Goal: Information Seeking & Learning: Learn about a topic

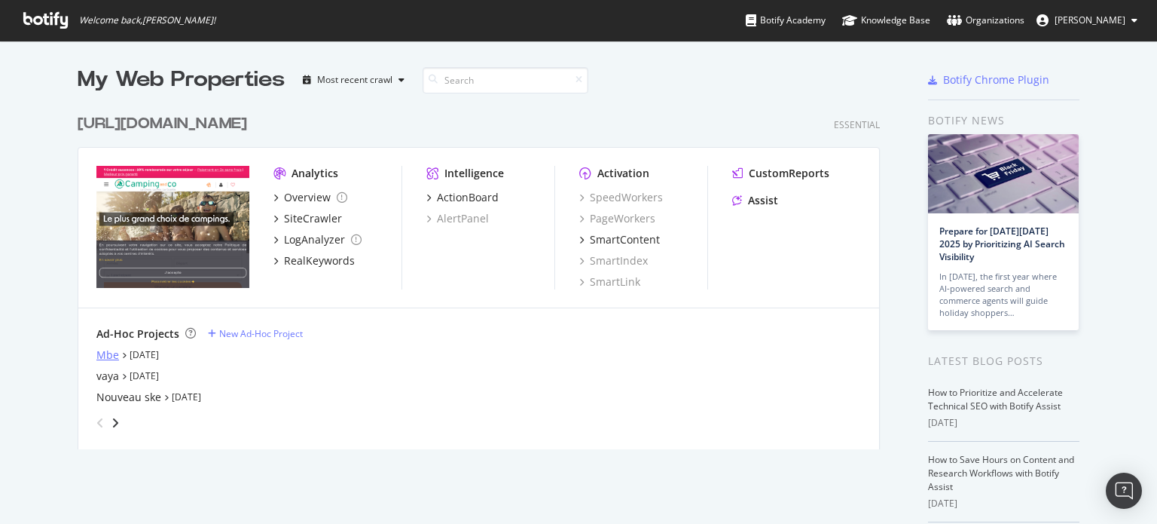
click at [98, 352] on div "Mbe" at bounding box center [107, 354] width 23 height 15
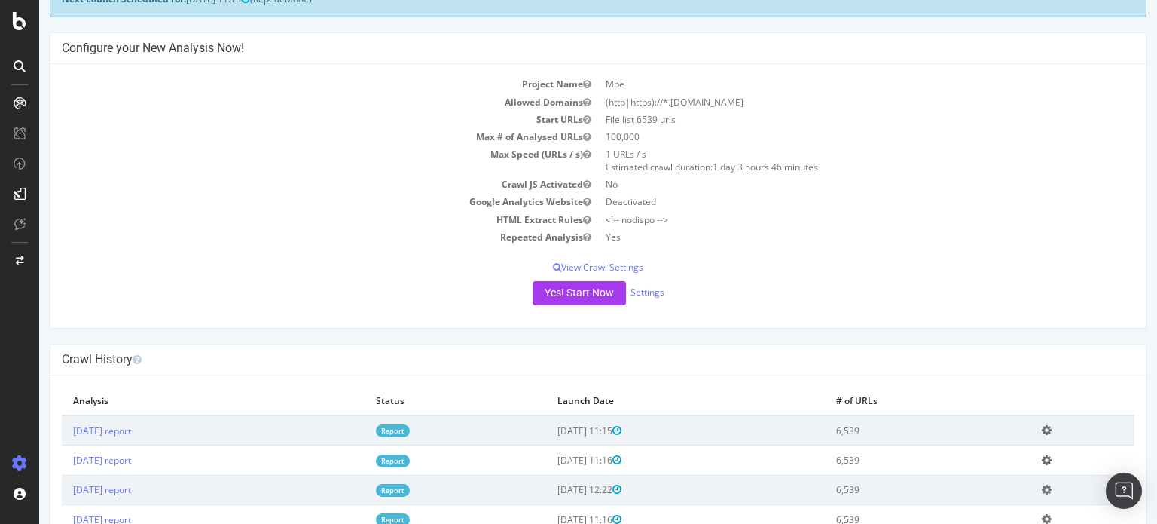
scroll to position [301, 0]
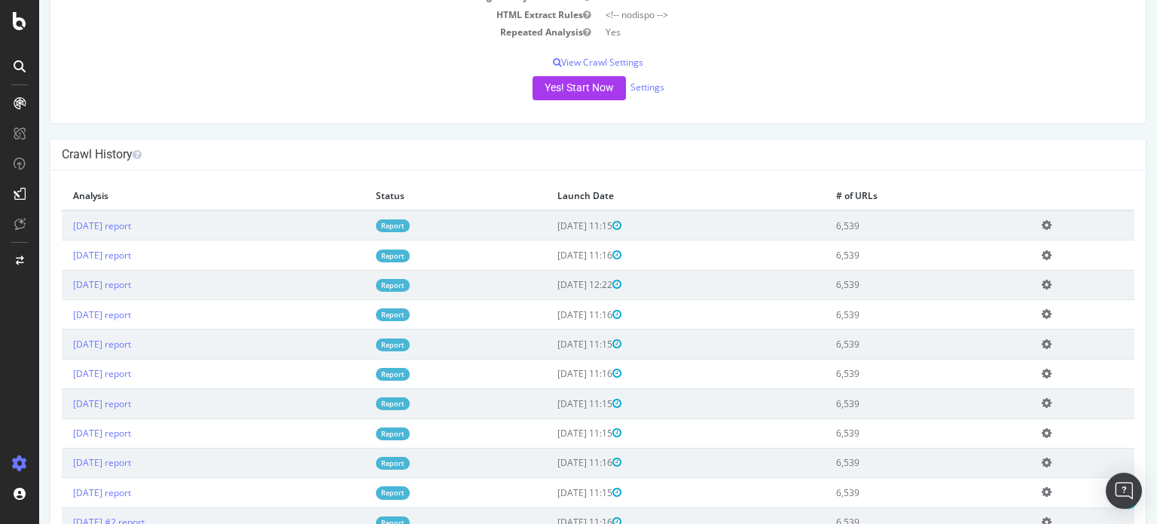
click at [410, 222] on link "Report" at bounding box center [393, 225] width 34 height 13
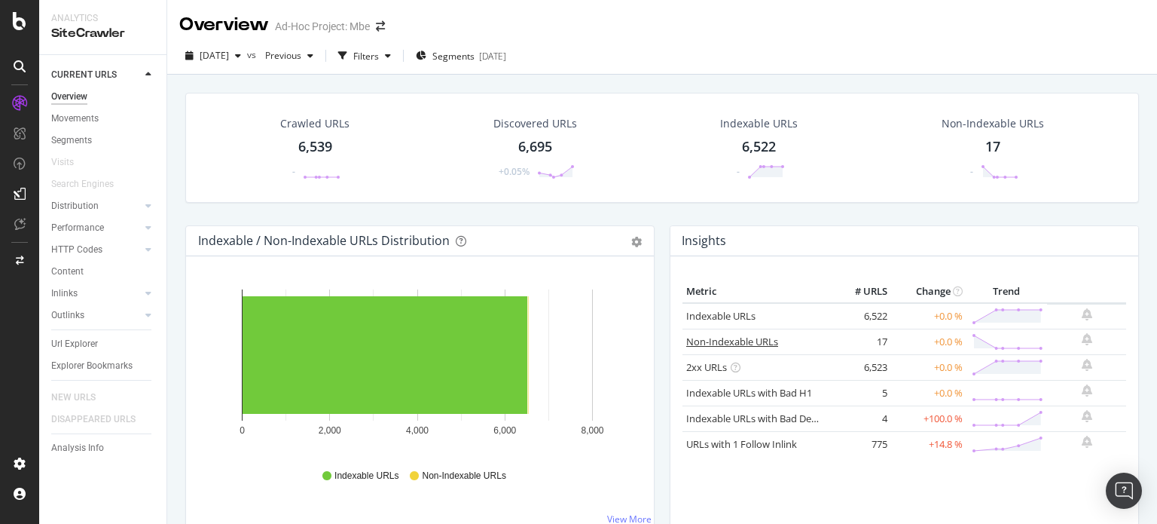
click at [709, 340] on link "Non-Indexable URLs" at bounding box center [732, 342] width 92 height 14
click at [60, 246] on div "HTTP Codes" at bounding box center [76, 250] width 51 height 16
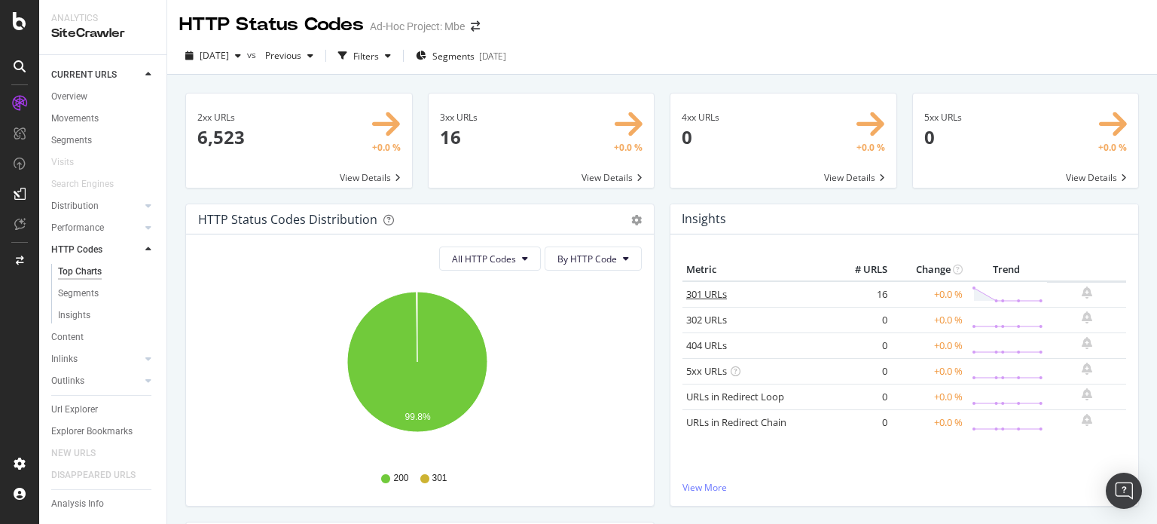
click at [690, 290] on link "301 URLs" at bounding box center [706, 294] width 41 height 14
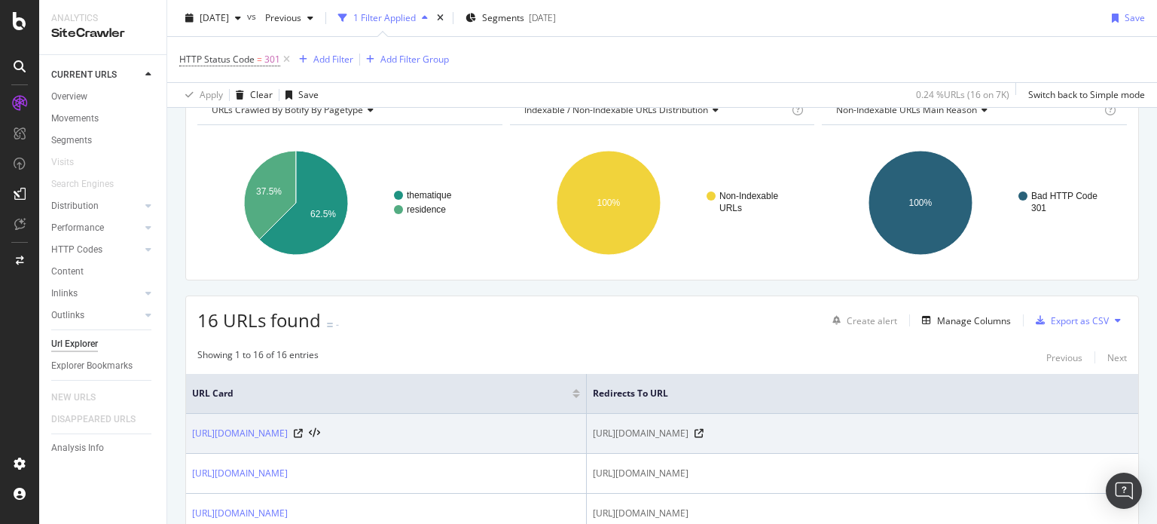
scroll to position [55, 0]
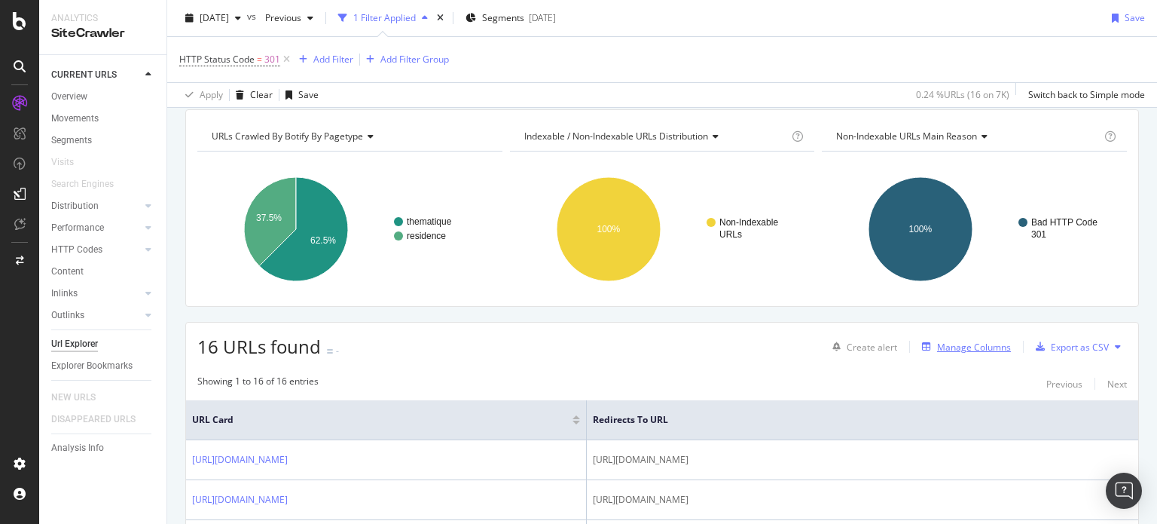
click at [970, 343] on div "Manage Columns" at bounding box center [974, 347] width 74 height 13
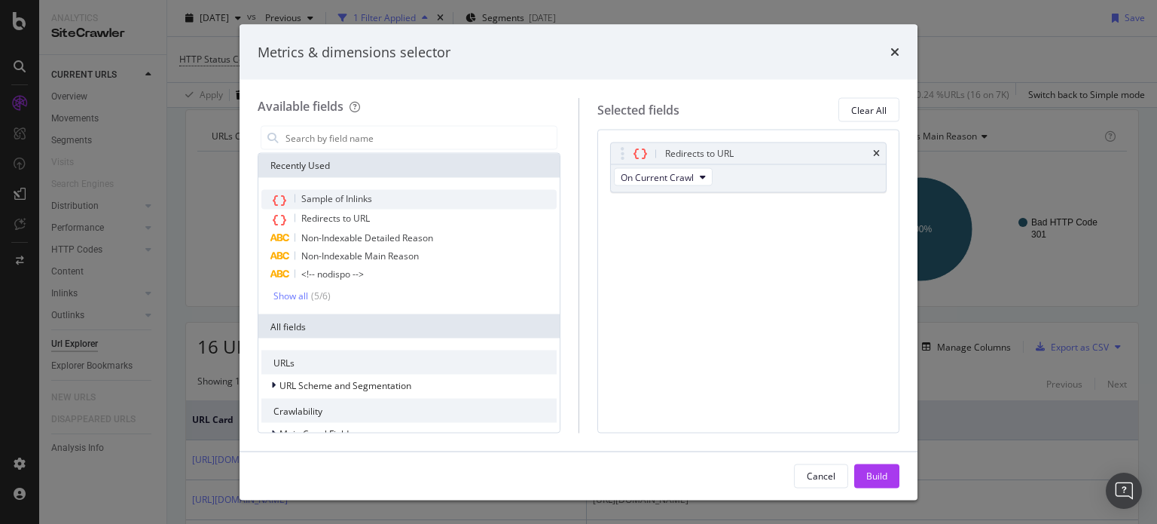
click at [353, 195] on span "Sample of Inlinks" at bounding box center [336, 198] width 71 height 13
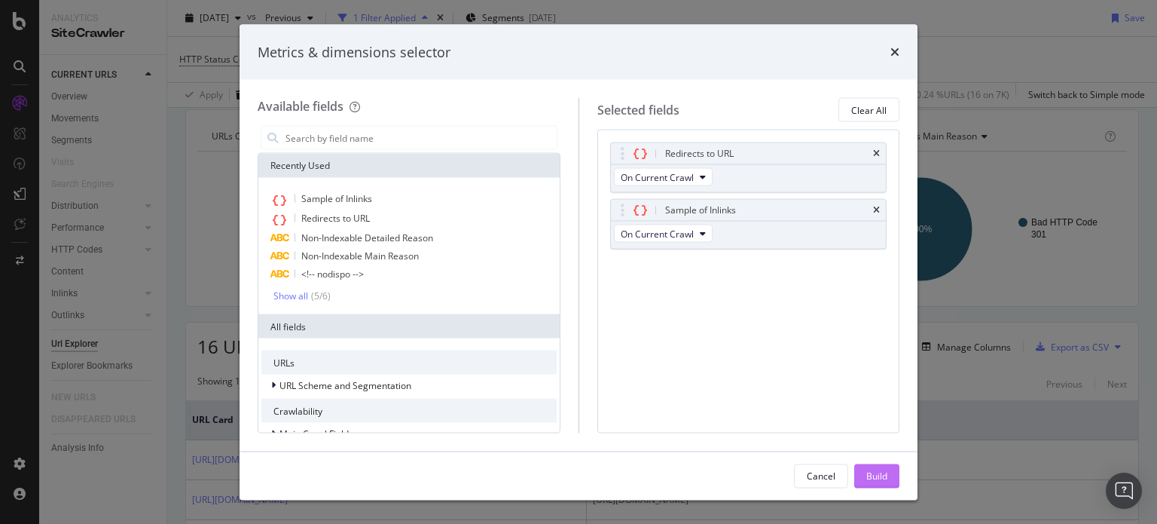
click at [878, 463] on button "Build" at bounding box center [876, 475] width 45 height 24
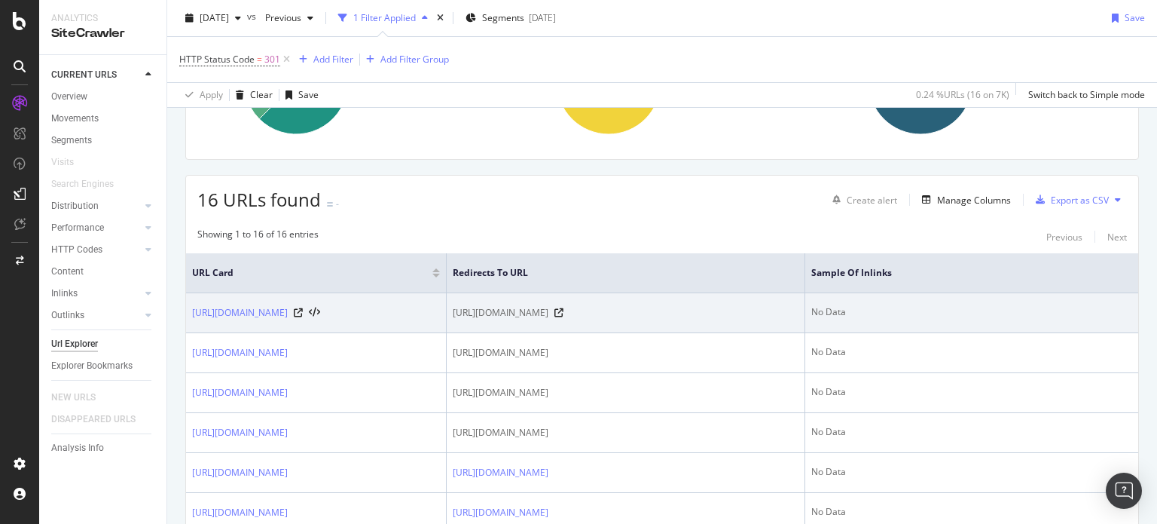
scroll to position [207, 0]
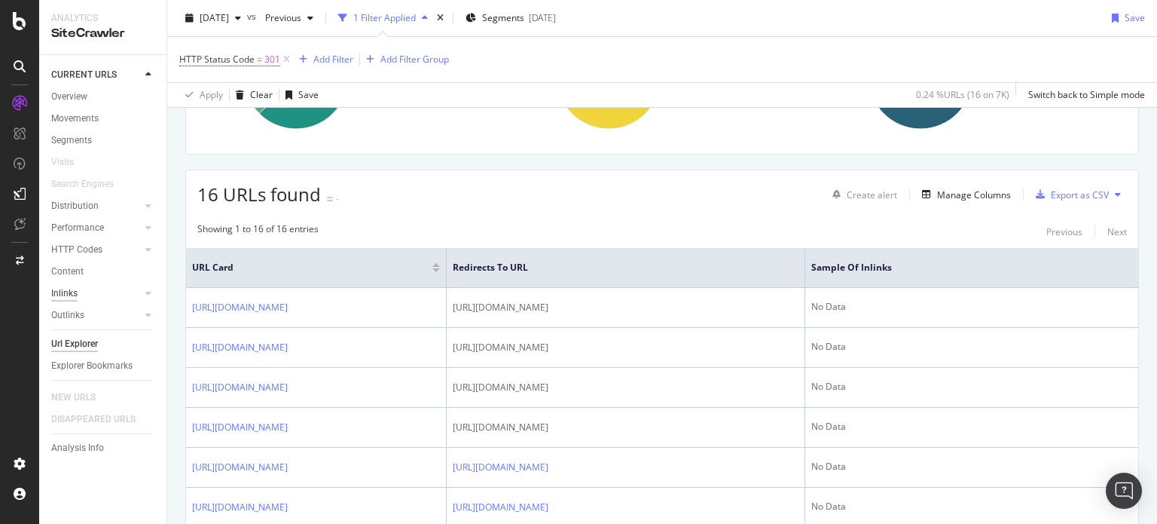
click at [57, 292] on div "Inlinks" at bounding box center [64, 294] width 26 height 16
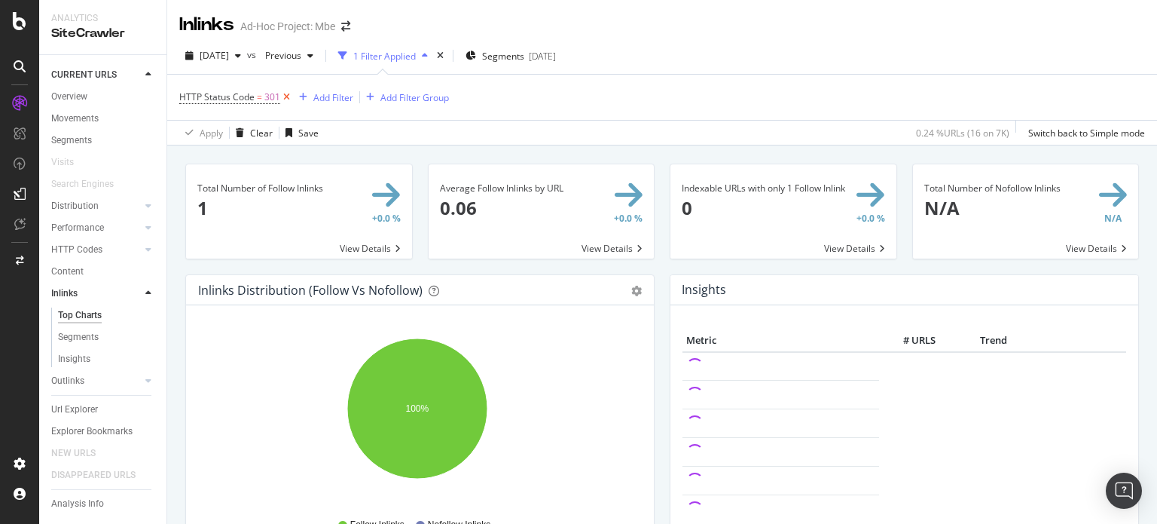
click at [284, 101] on icon at bounding box center [286, 97] width 13 height 15
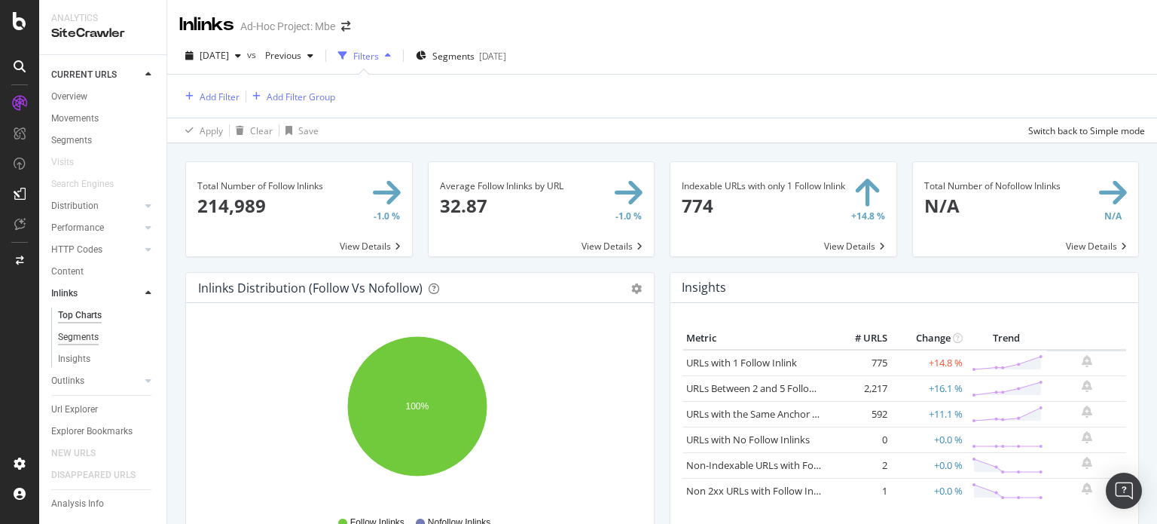
click at [84, 331] on div "Segments" at bounding box center [78, 337] width 41 height 16
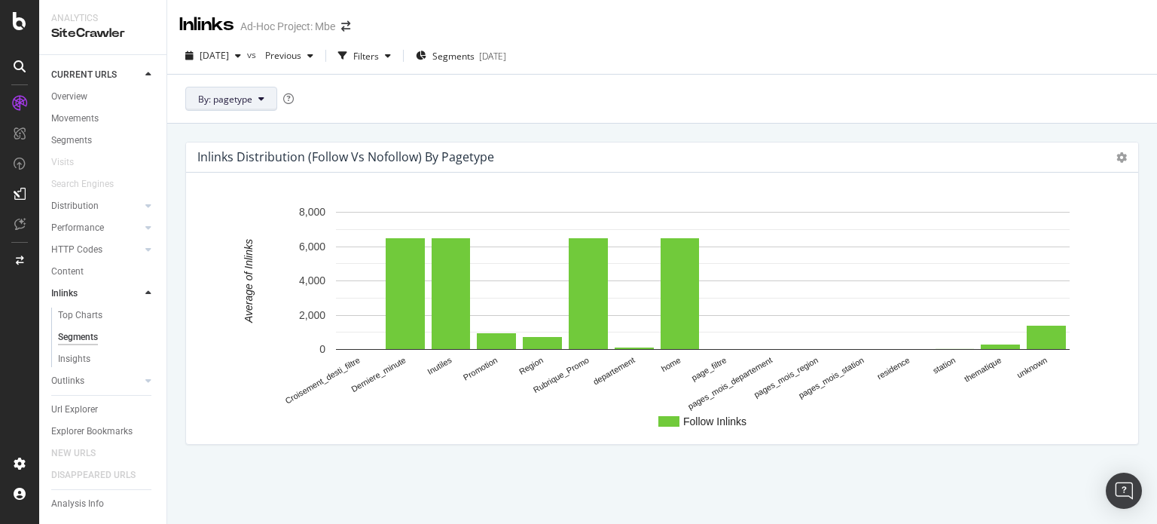
click at [257, 99] on button "By: pagetype" at bounding box center [231, 99] width 92 height 24
click at [207, 157] on span "pagetype" at bounding box center [279, 153] width 163 height 14
click at [263, 100] on icon at bounding box center [261, 98] width 6 height 9
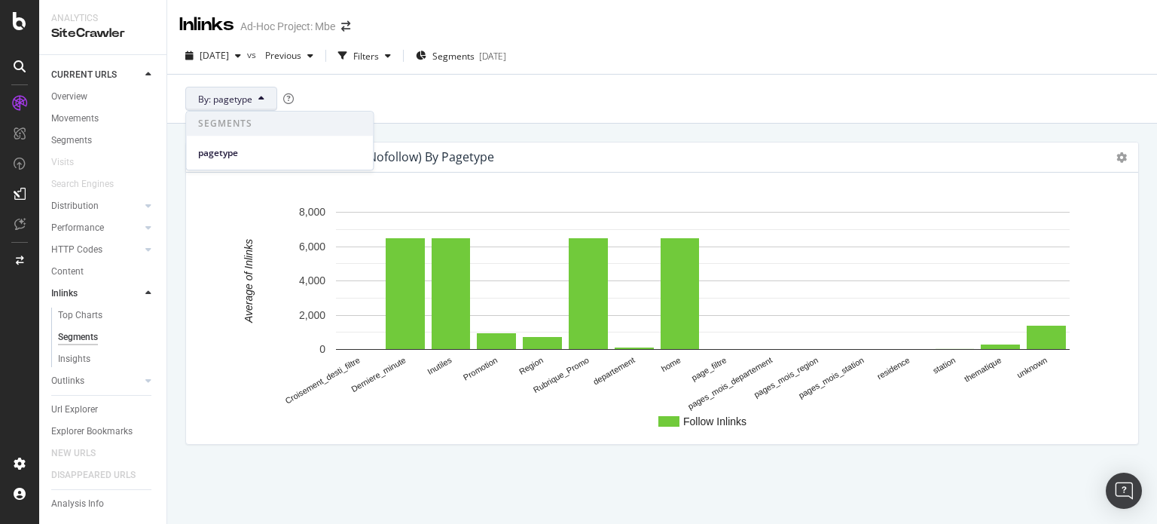
click at [216, 130] on span "Segments" at bounding box center [279, 124] width 187 height 24
click at [215, 153] on span "pagetype" at bounding box center [279, 153] width 163 height 14
click at [232, 99] on span "By: pagetype" at bounding box center [225, 99] width 54 height 13
click at [220, 124] on span "Segments" at bounding box center [279, 124] width 187 height 24
click at [313, 84] on div "By: pagetype" at bounding box center [662, 98] width 990 height 49
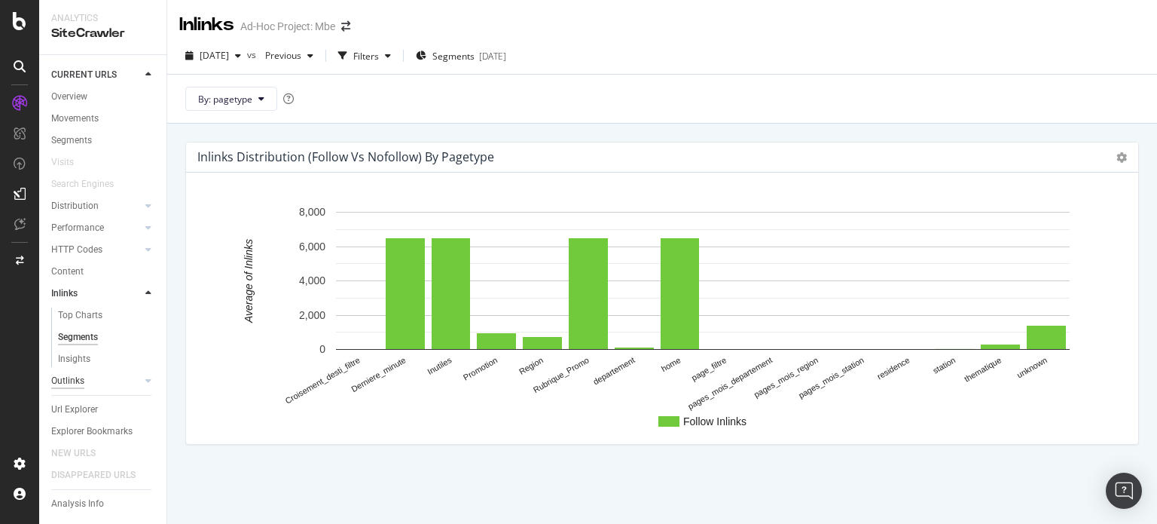
click at [63, 381] on div "Outlinks" at bounding box center [67, 381] width 33 height 16
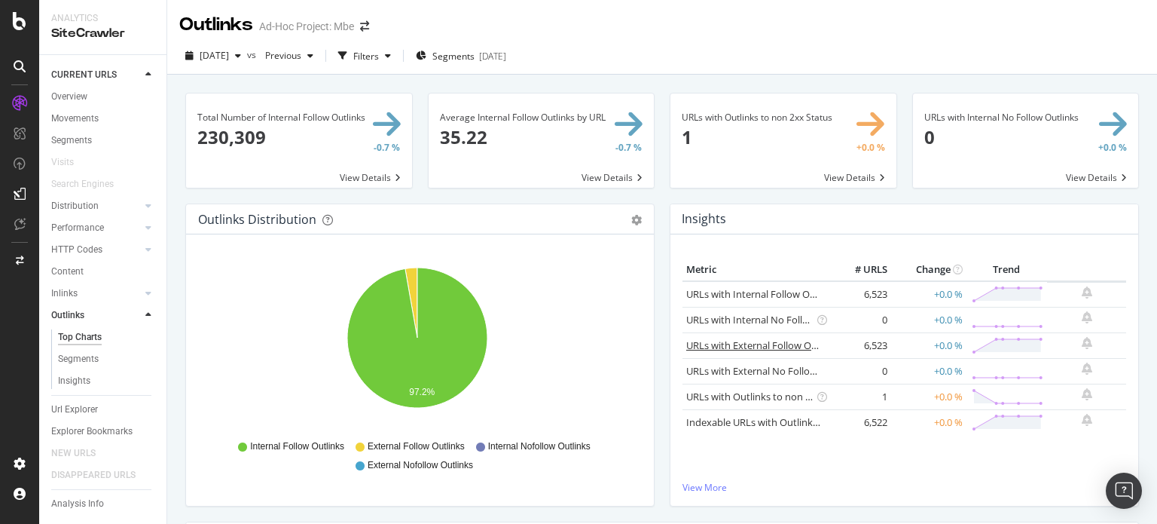
click at [753, 343] on link "URLs with External Follow Outlinks" at bounding box center [763, 345] width 155 height 14
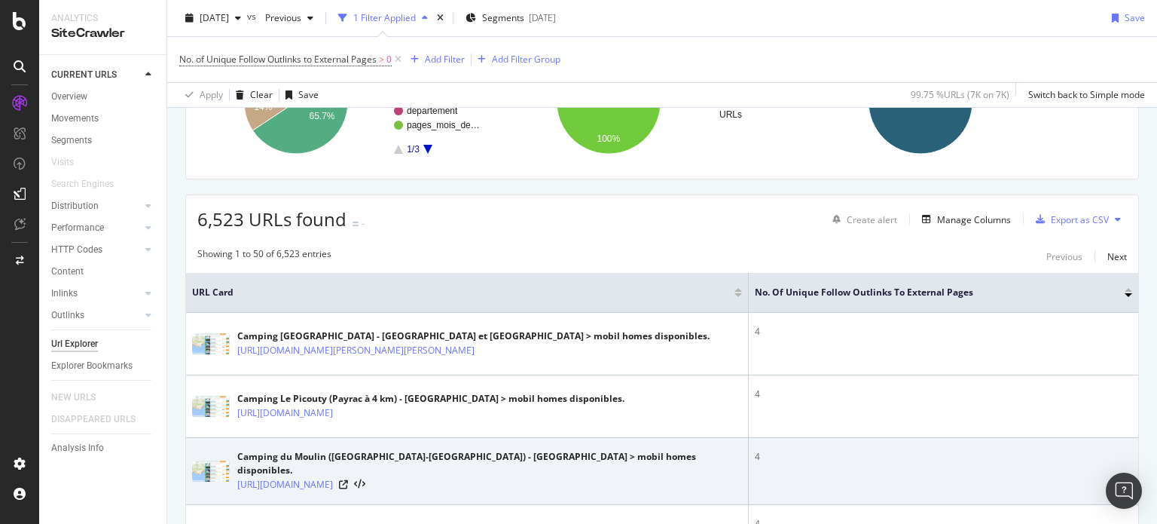
scroll to position [301, 0]
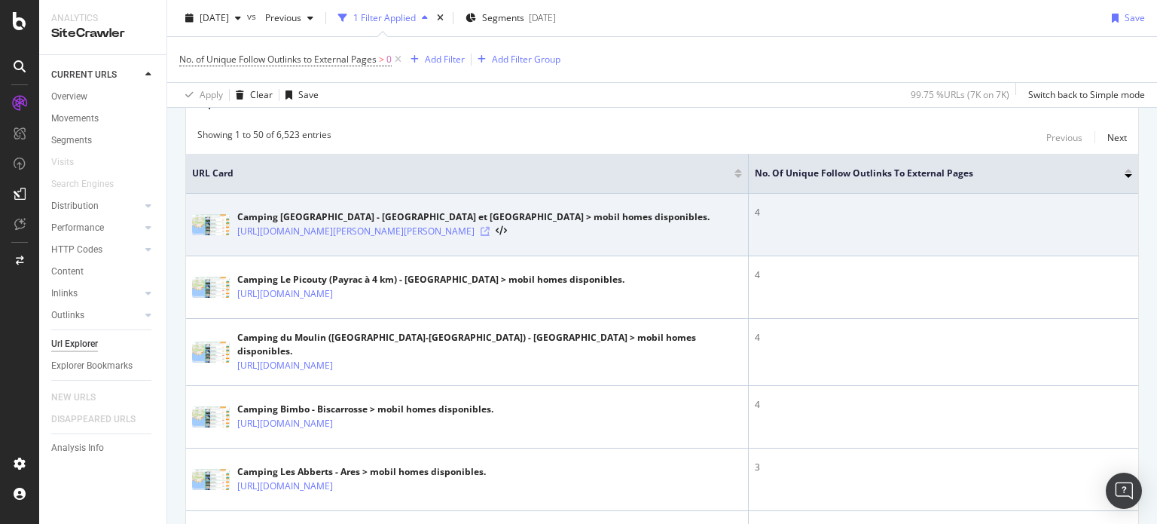
click at [490, 234] on icon at bounding box center [485, 231] width 9 height 9
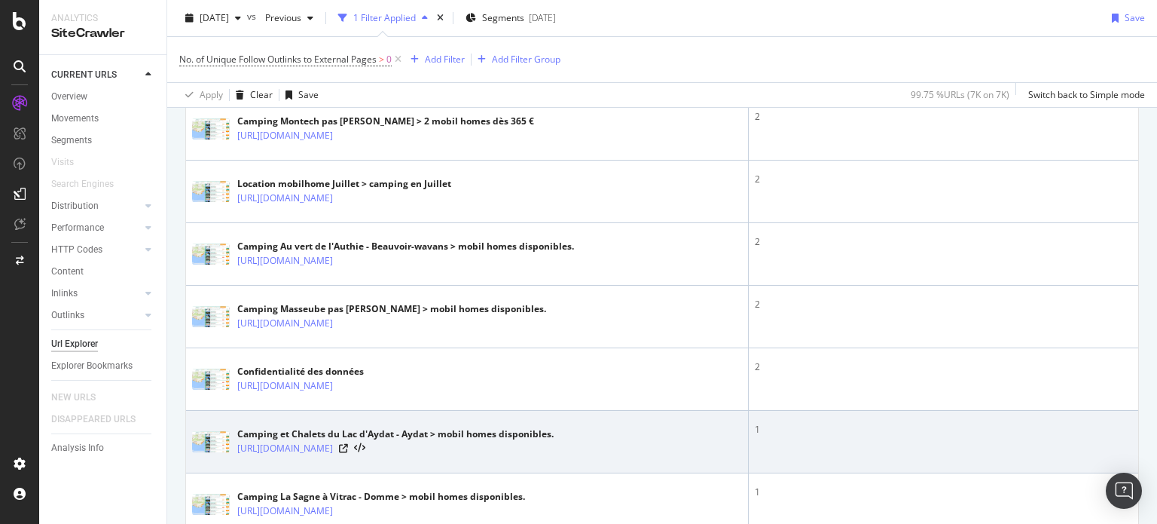
scroll to position [2336, 0]
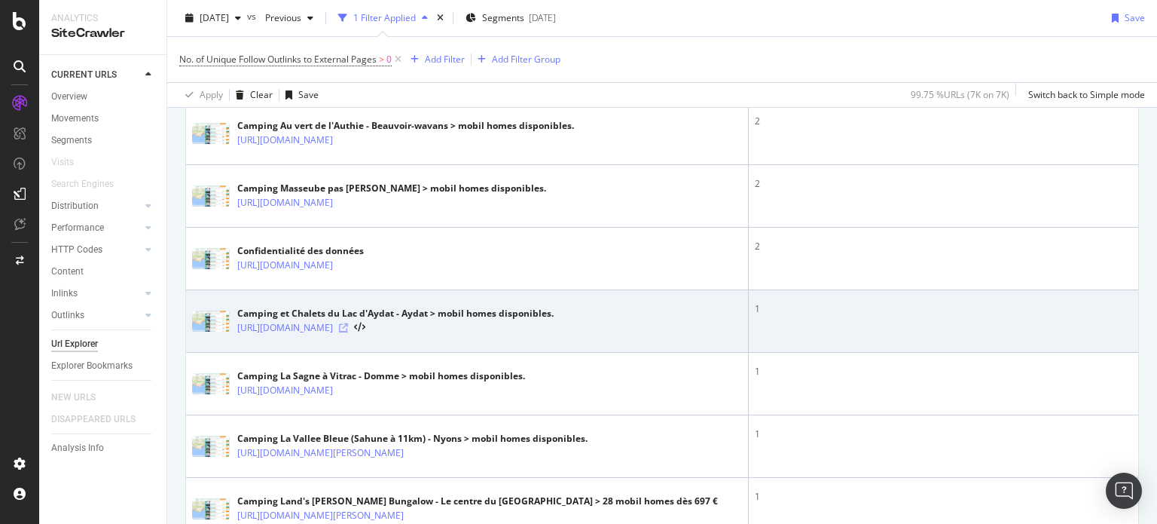
click at [348, 332] on icon at bounding box center [343, 327] width 9 height 9
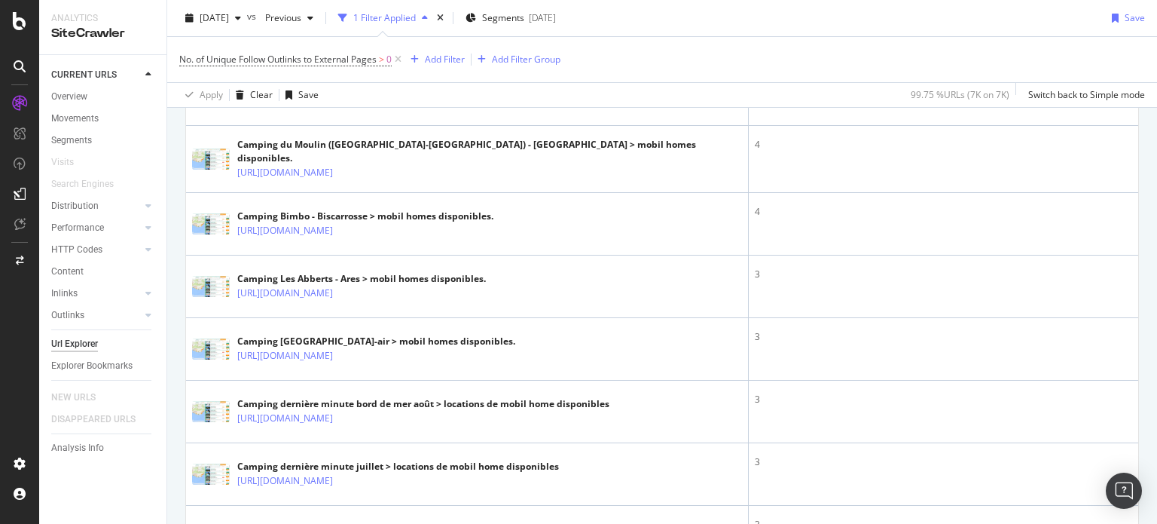
scroll to position [527, 0]
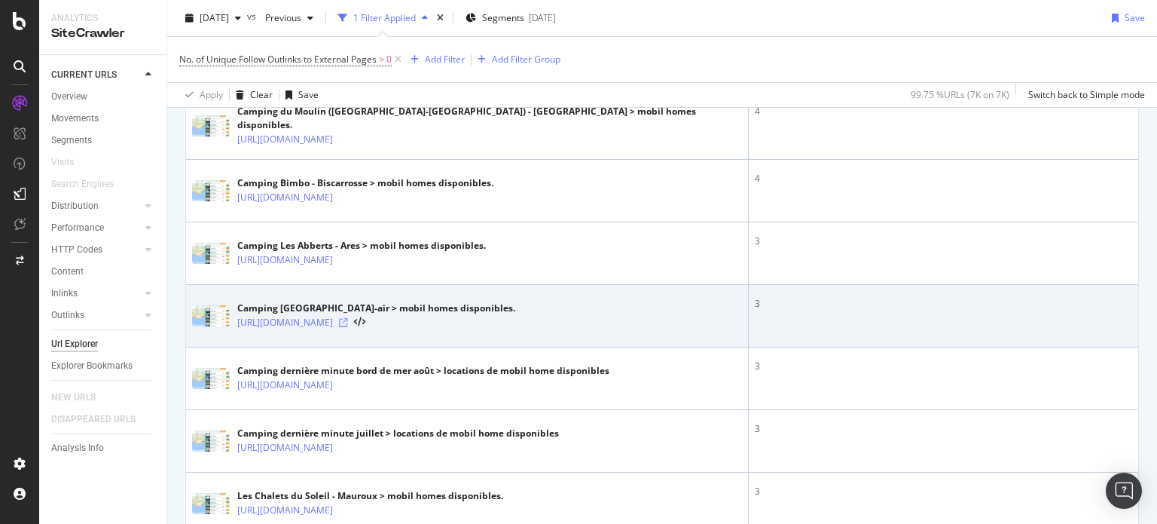
click at [348, 327] on icon at bounding box center [343, 322] width 9 height 9
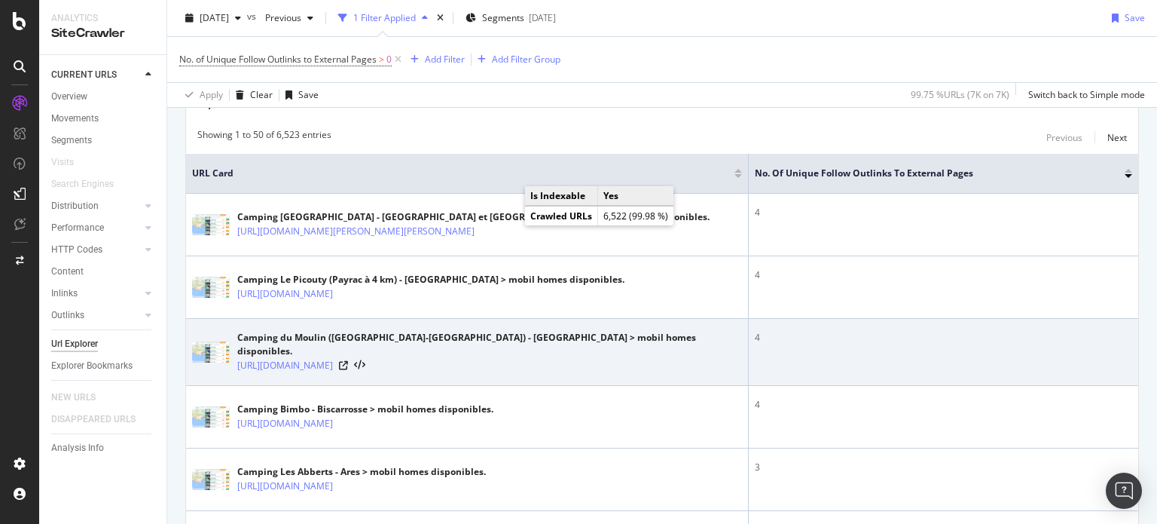
scroll to position [0, 0]
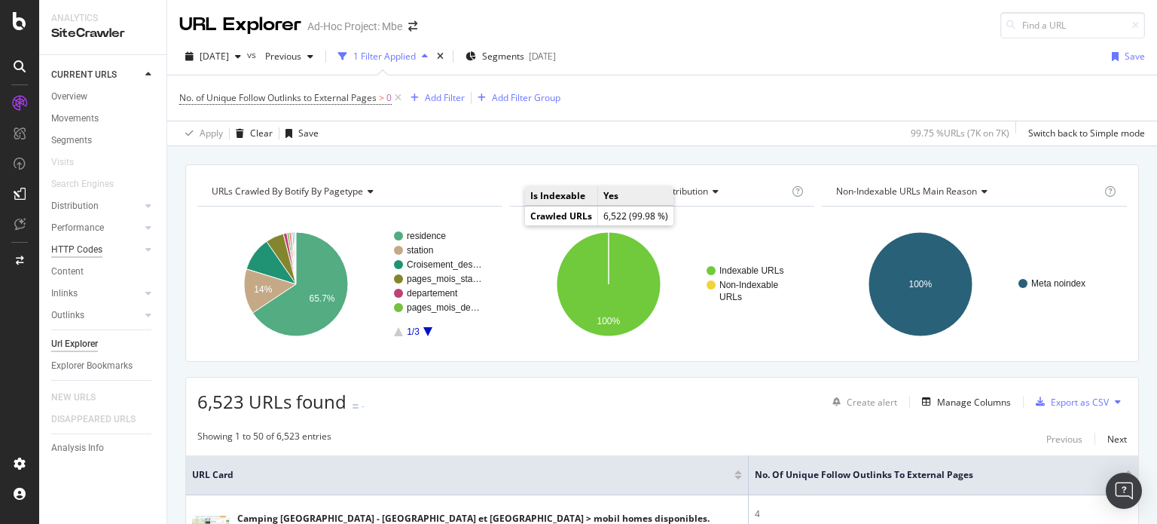
click at [78, 247] on div "HTTP Codes" at bounding box center [76, 250] width 51 height 16
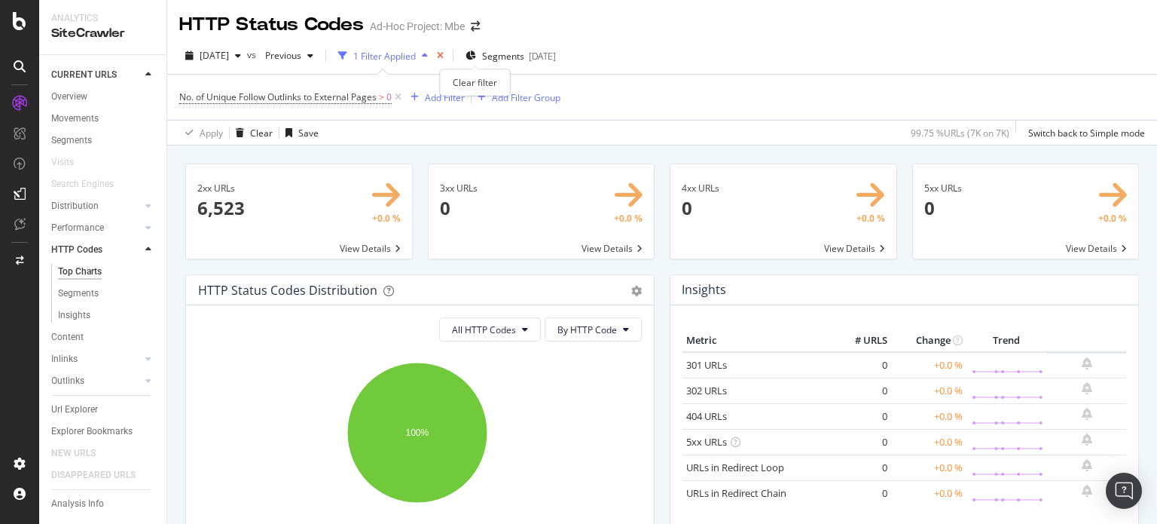
click at [444, 58] on icon "times" at bounding box center [440, 55] width 7 height 9
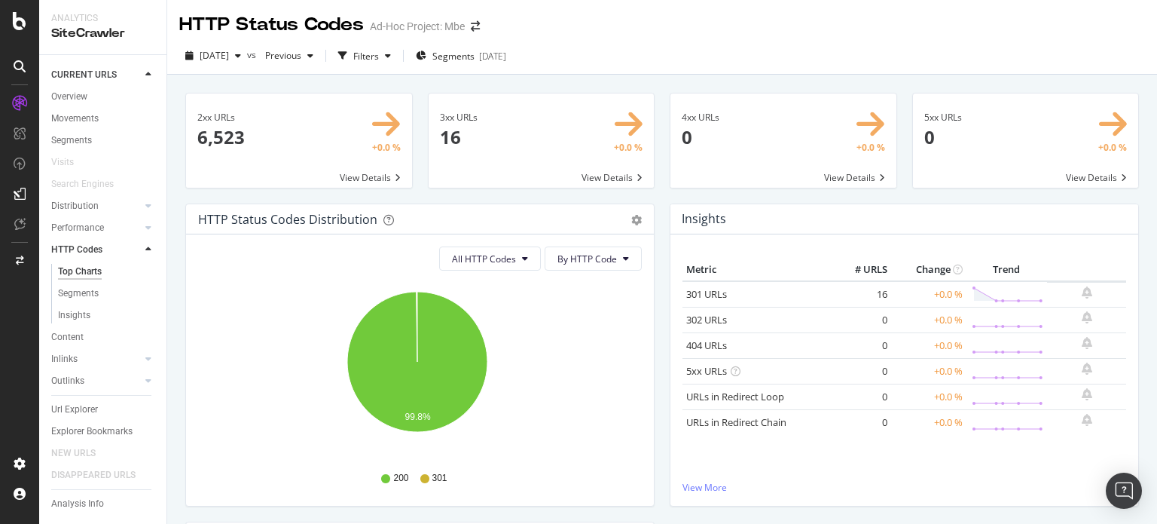
click at [457, 142] on span at bounding box center [542, 140] width 226 height 94
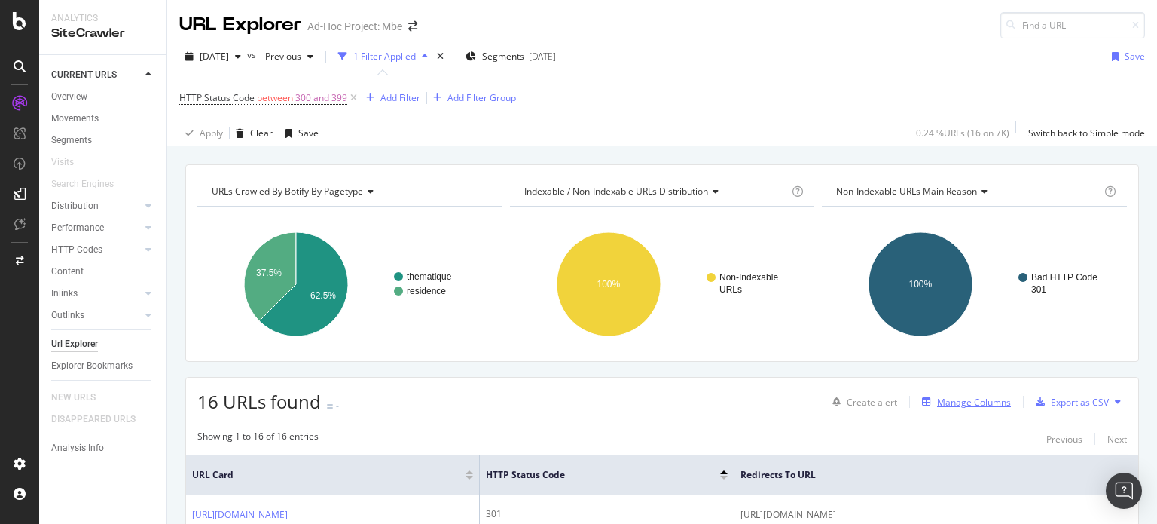
click at [943, 397] on div "Manage Columns" at bounding box center [974, 402] width 74 height 13
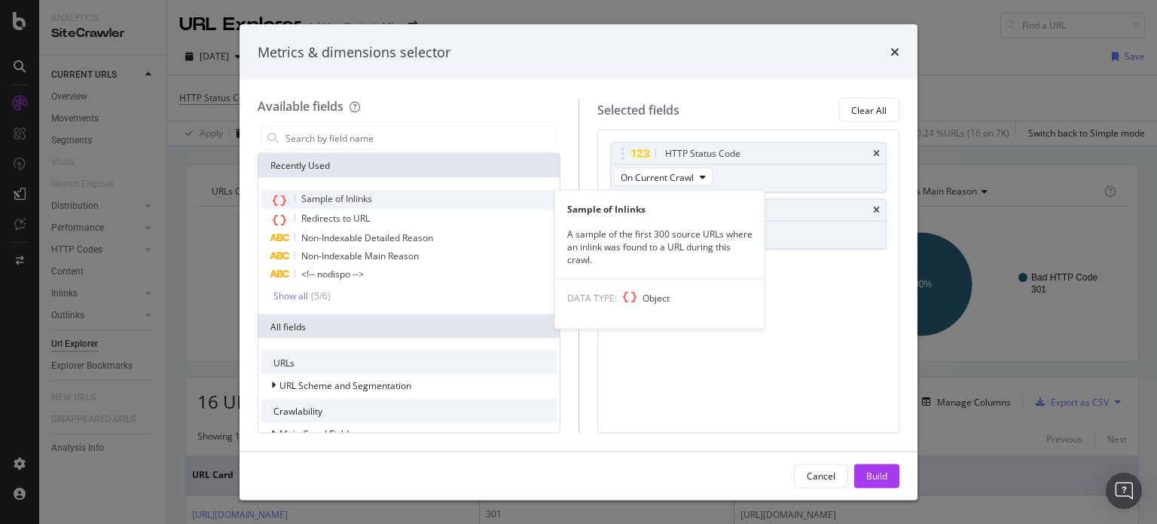
click at [347, 199] on span "Sample of Inlinks" at bounding box center [336, 198] width 71 height 13
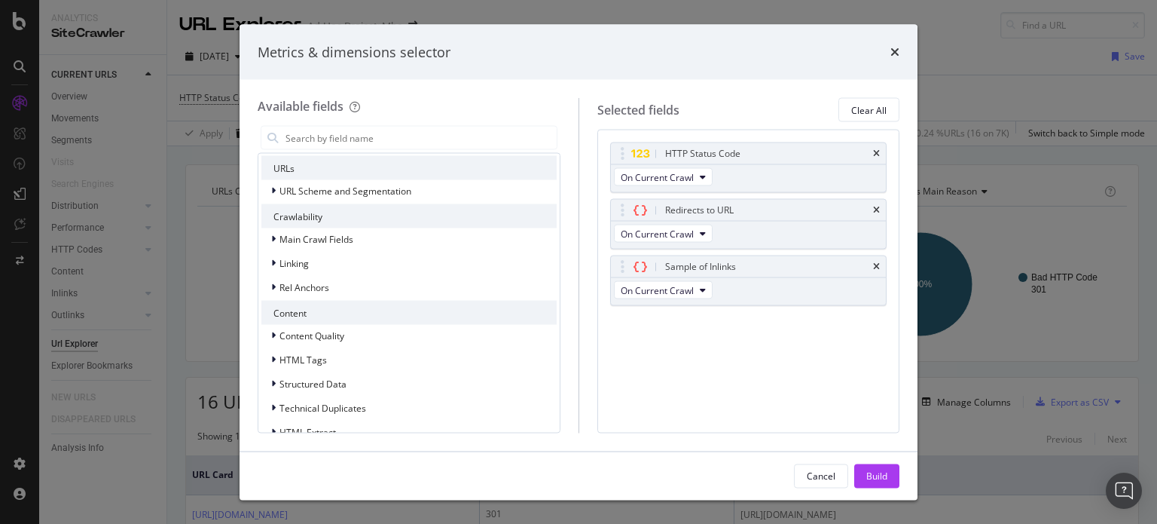
scroll to position [215, 0]
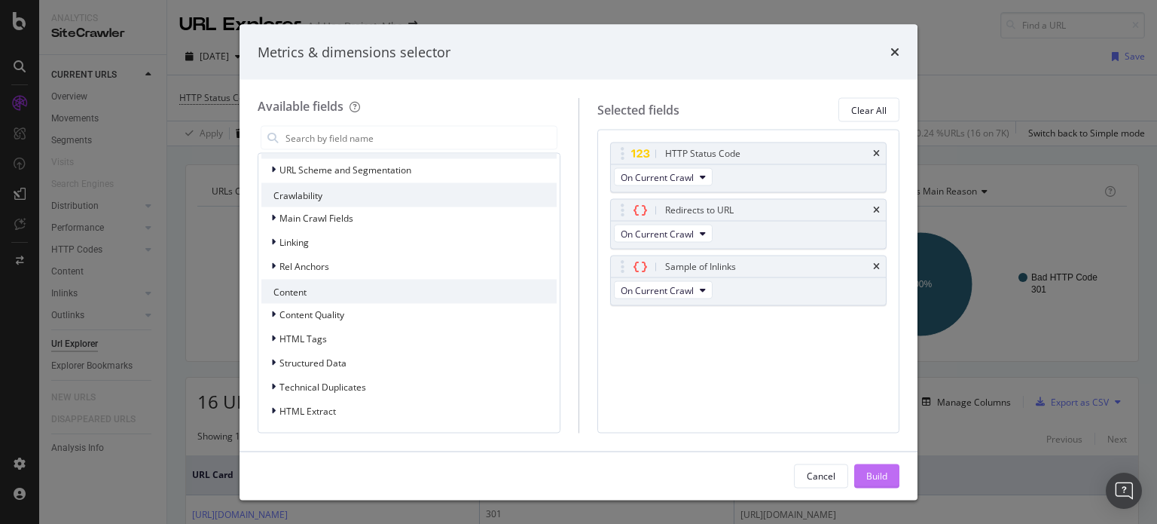
click at [884, 472] on div "Build" at bounding box center [876, 475] width 21 height 13
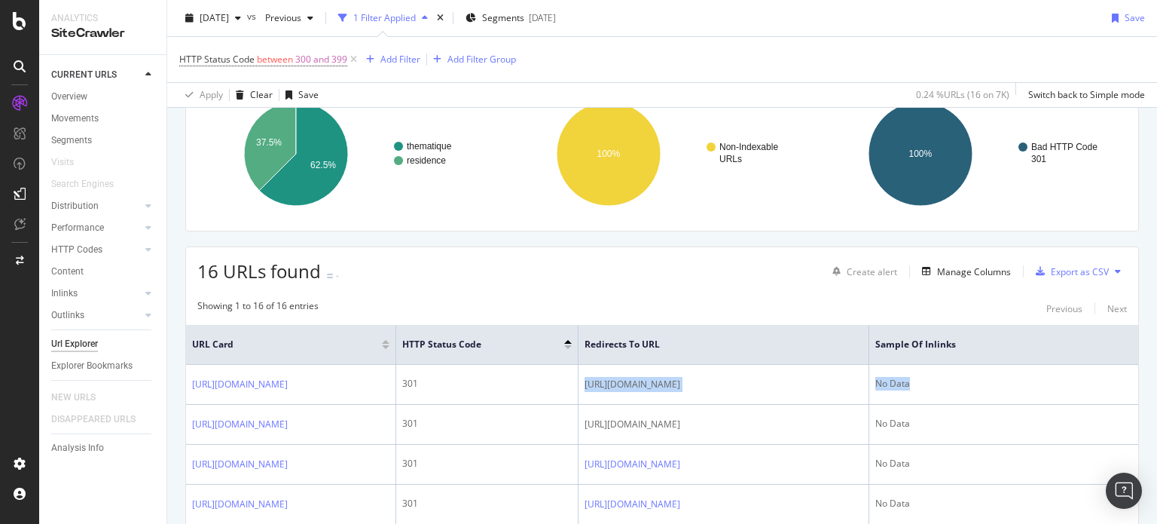
scroll to position [0, 285]
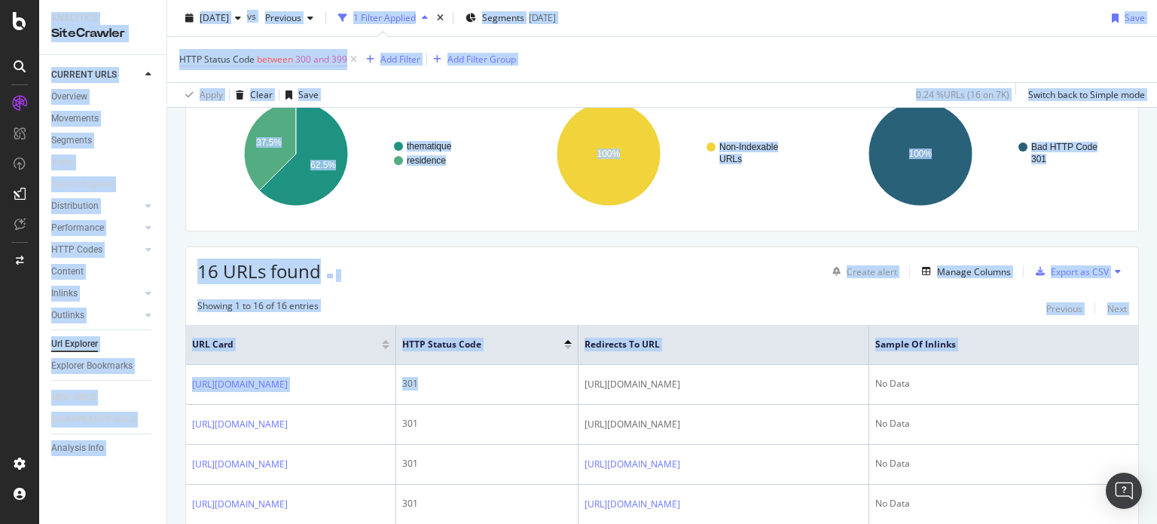
drag, startPoint x: 842, startPoint y: 381, endPoint x: 1250, endPoint y: 382, distance: 407.6
click at [1157, 382] on html "Analytics SiteCrawler CURRENT URLS Overview Movements Segments Visits Search En…" at bounding box center [578, 262] width 1157 height 524
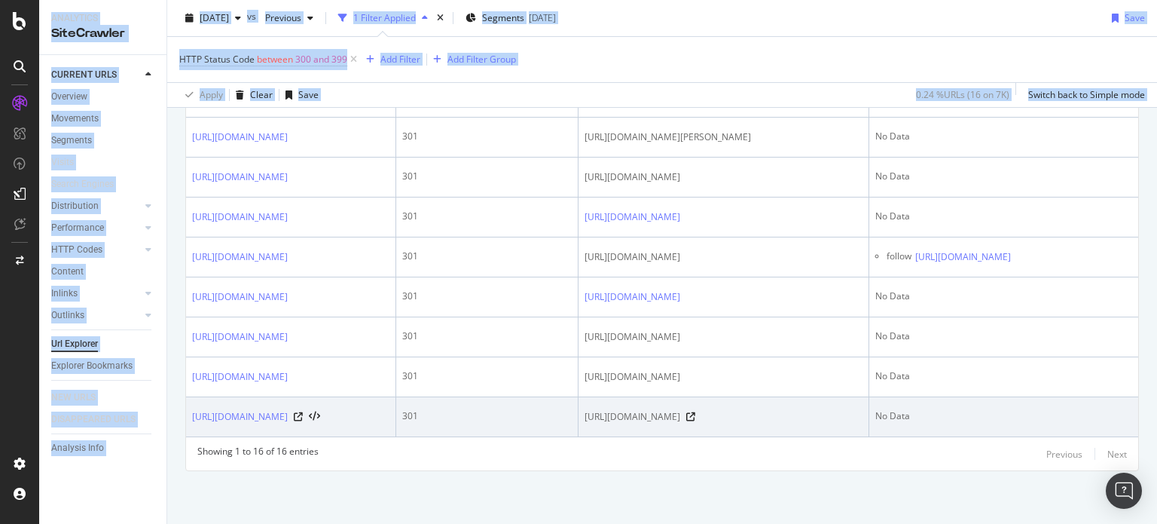
scroll to position [808, 0]
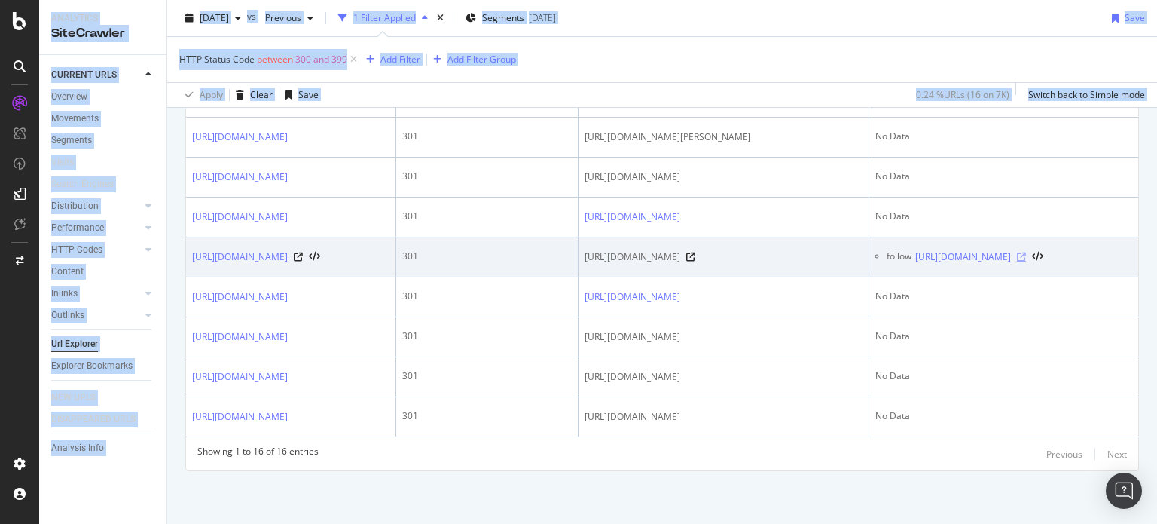
click at [1026, 261] on icon at bounding box center [1021, 256] width 9 height 9
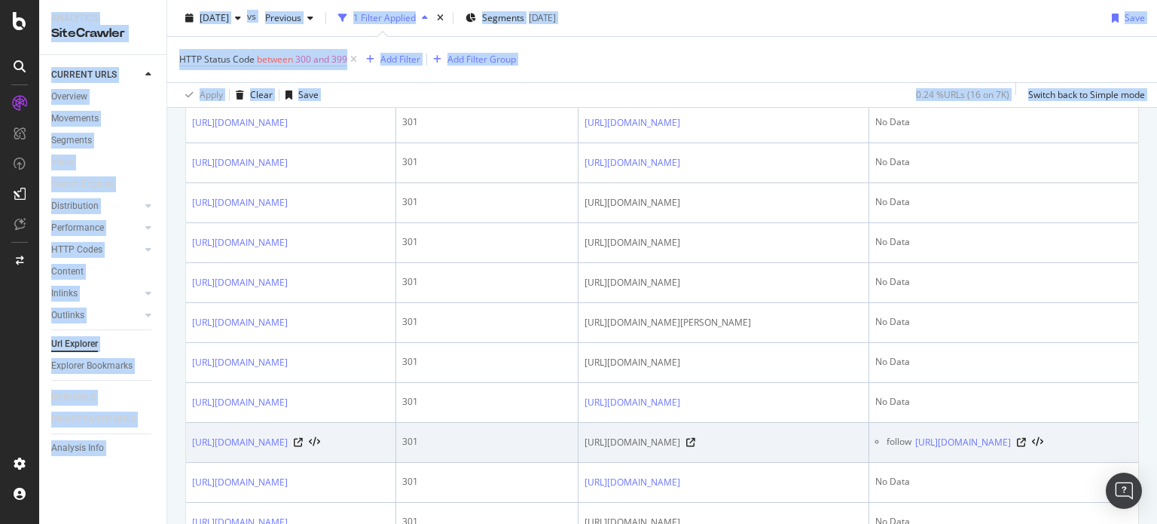
scroll to position [432, 0]
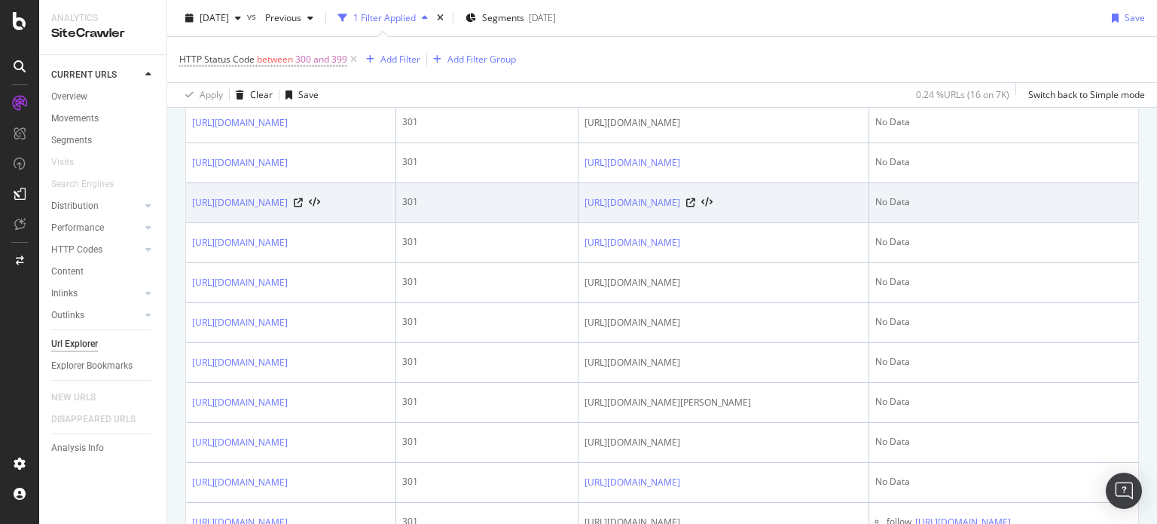
click at [1003, 223] on td "No Data" at bounding box center [1003, 203] width 269 height 40
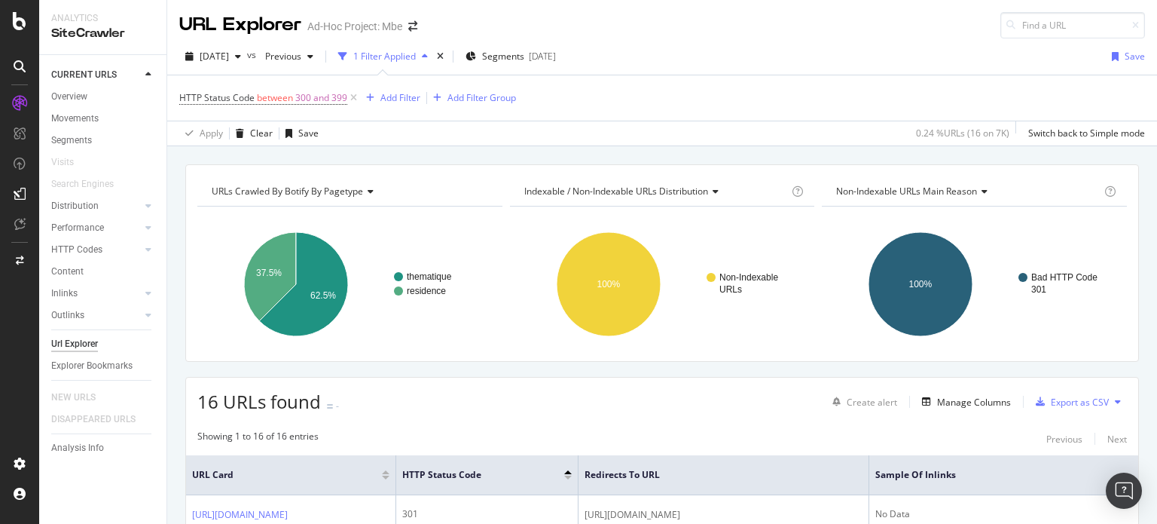
scroll to position [377, 0]
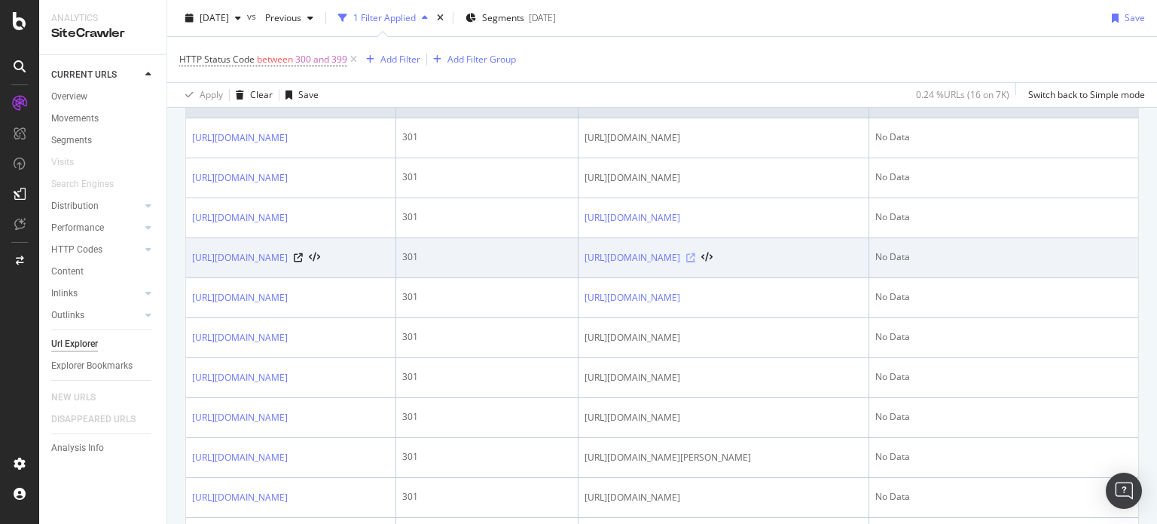
click at [695, 262] on icon at bounding box center [690, 257] width 9 height 9
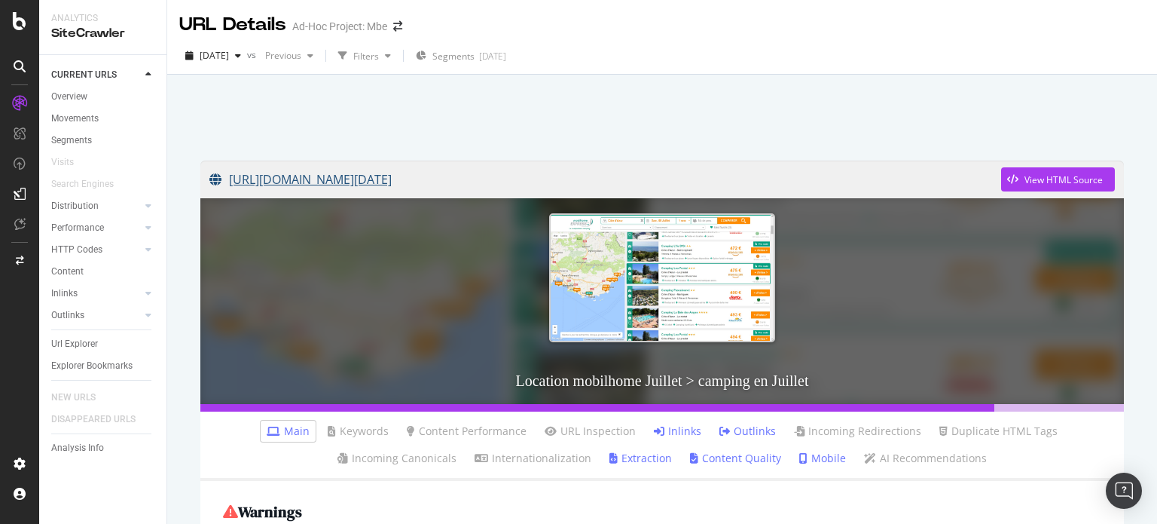
click at [550, 176] on link "[URL][DOMAIN_NAME][DATE]" at bounding box center [605, 179] width 792 height 38
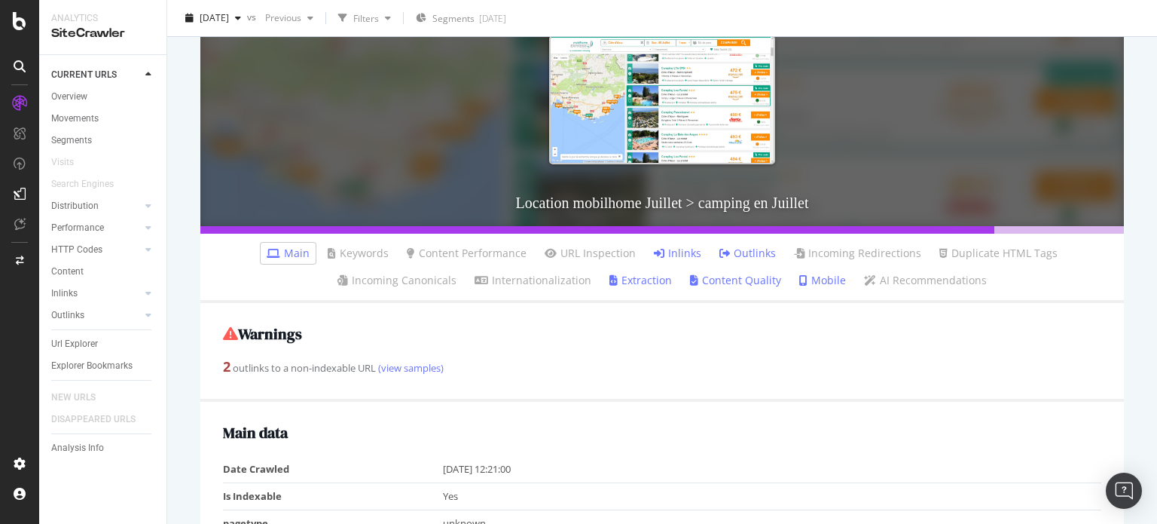
scroll to position [75, 0]
